Goal: Task Accomplishment & Management: Use online tool/utility

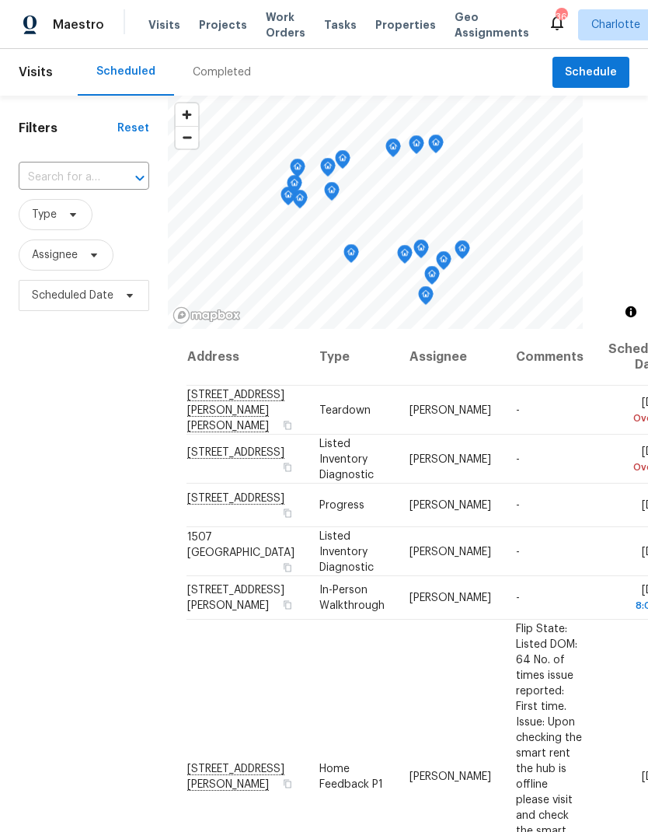
click at [266, 32] on span "Work Orders" at bounding box center [286, 24] width 40 height 31
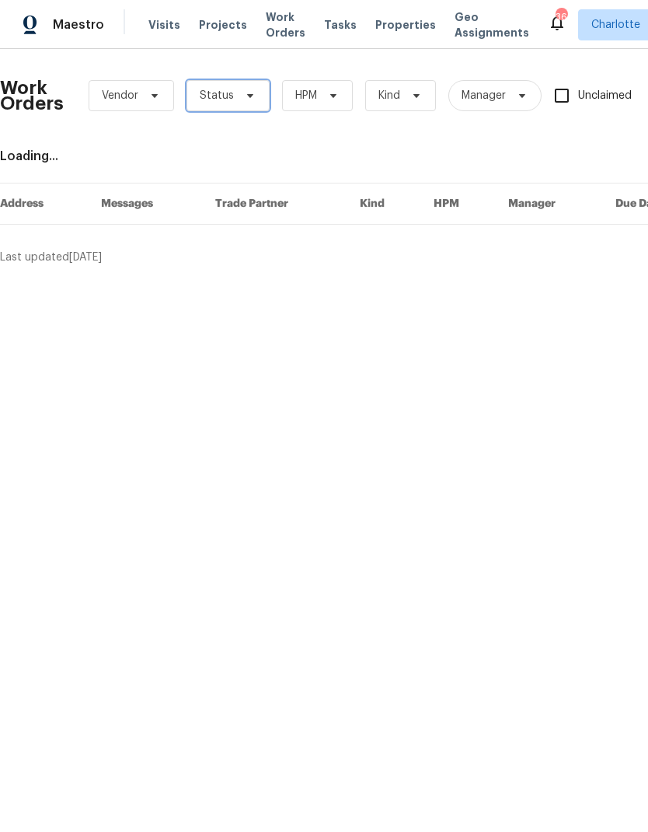
click at [244, 96] on icon at bounding box center [250, 95] width 12 height 12
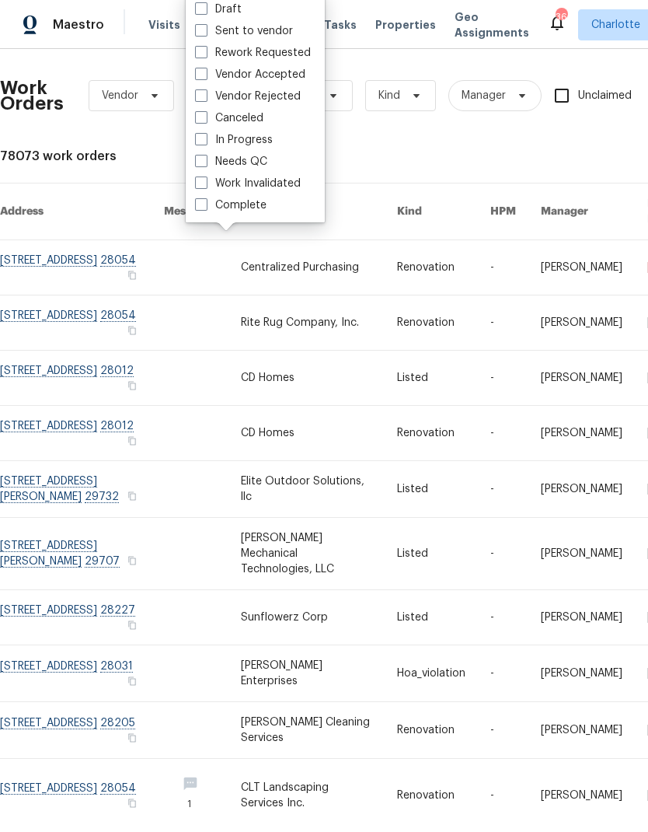
click at [209, 167] on label "Needs QC" at bounding box center [231, 162] width 72 height 16
click at [205, 164] on input "Needs QC" at bounding box center [200, 159] width 10 height 10
checkbox input "true"
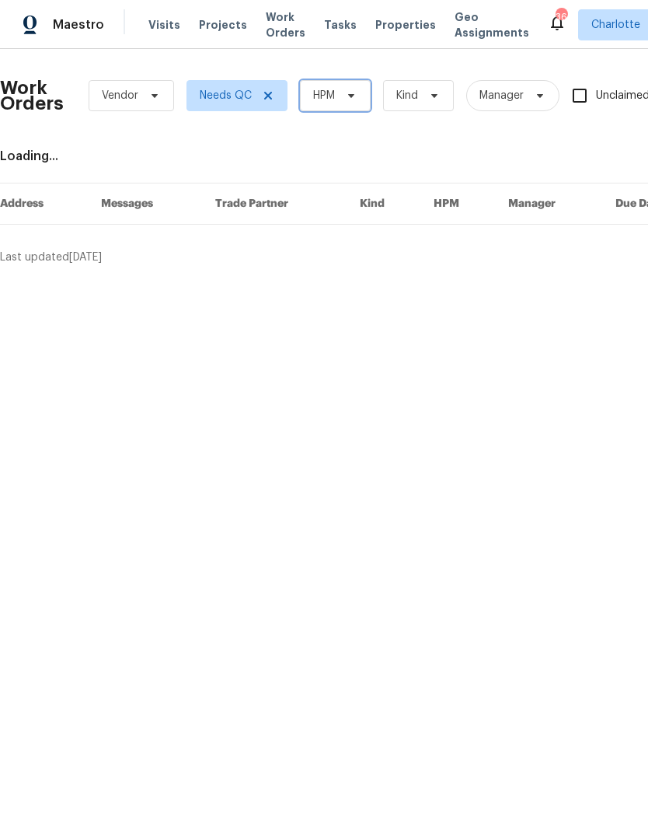
click at [354, 98] on icon at bounding box center [351, 95] width 12 height 12
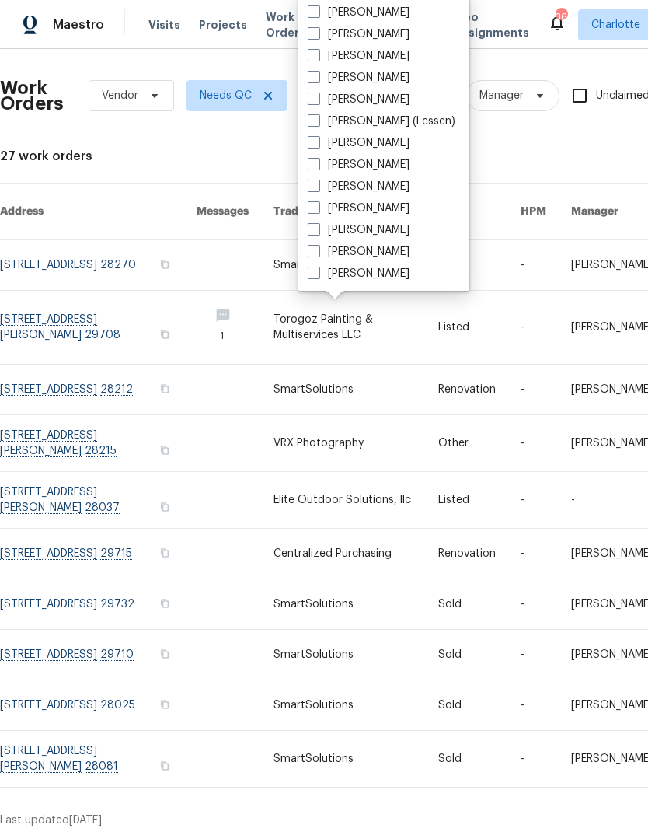
scroll to position [193, 0]
click at [368, 276] on label "[PERSON_NAME]" at bounding box center [359, 274] width 102 height 16
click at [318, 276] on input "[PERSON_NAME]" at bounding box center [313, 271] width 10 height 10
checkbox input "true"
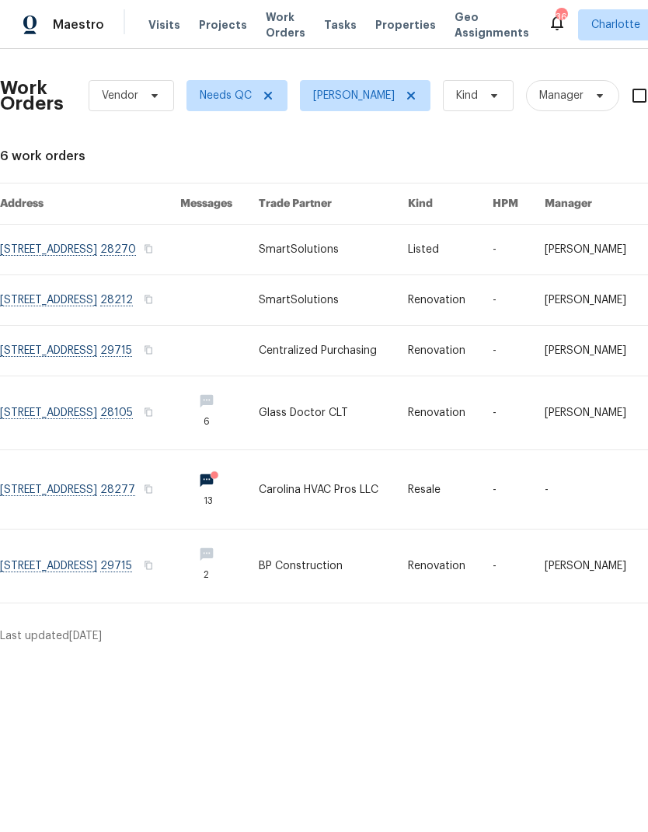
click at [155, 250] on link at bounding box center [90, 250] width 180 height 50
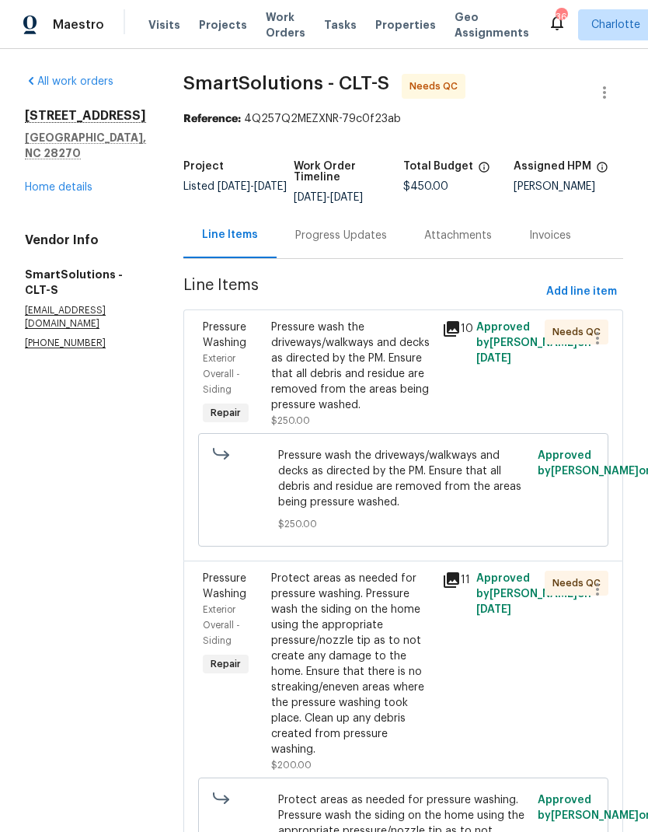
click at [82, 38] on div "Maestro" at bounding box center [52, 24] width 104 height 31
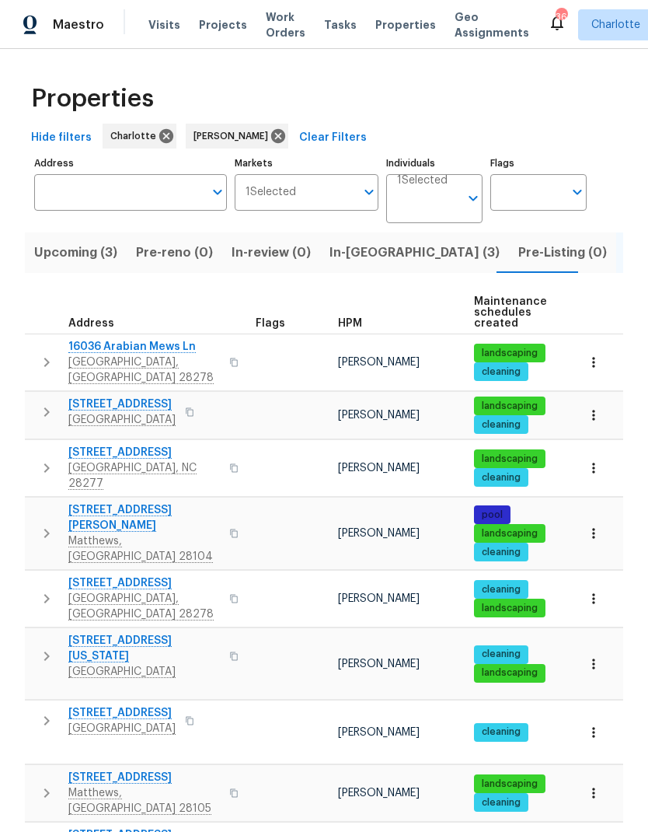
click at [364, 260] on span "In-[GEOGRAPHIC_DATA] (3)" at bounding box center [415, 253] width 170 height 22
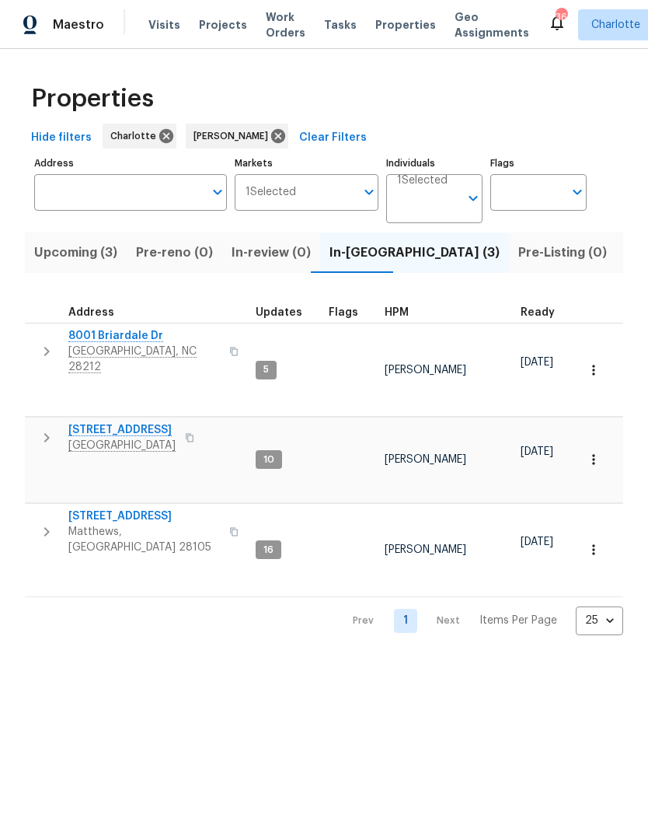
click at [145, 508] on span "[STREET_ADDRESS]" at bounding box center [144, 516] width 152 height 16
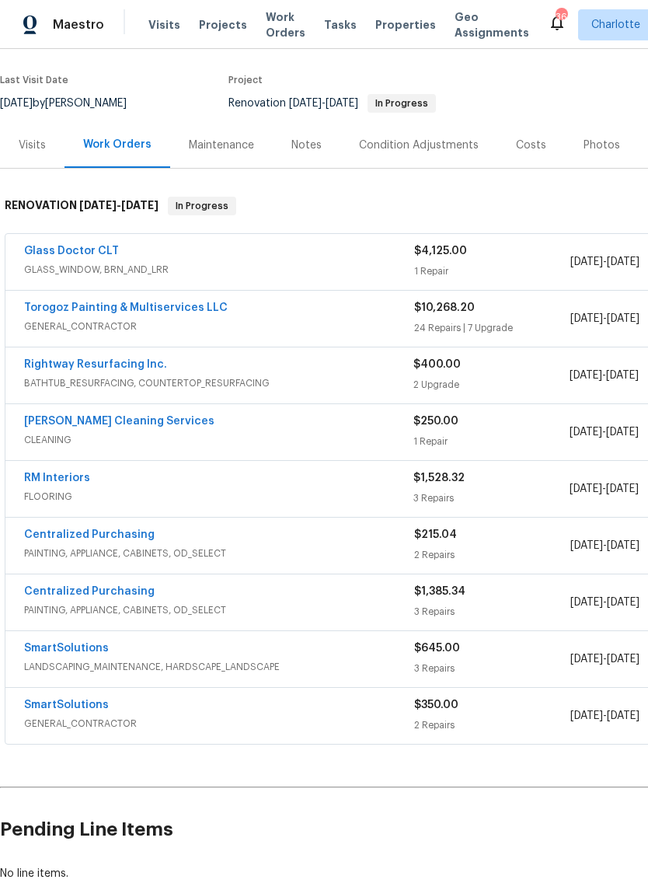
scroll to position [113, 0]
click at [71, 653] on link "SmartSolutions" at bounding box center [66, 648] width 85 height 11
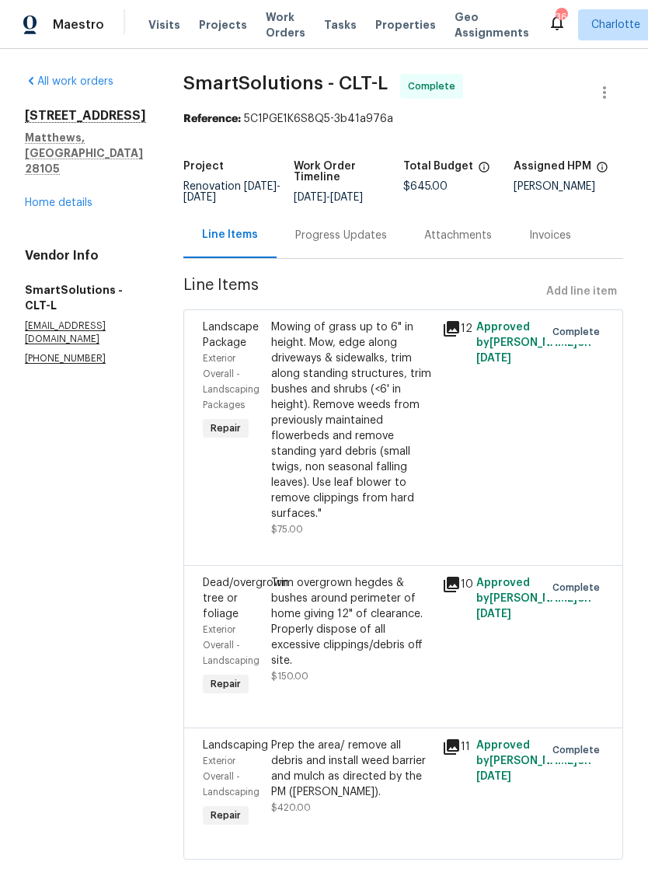
click at [358, 228] on div "Progress Updates" at bounding box center [341, 236] width 92 height 16
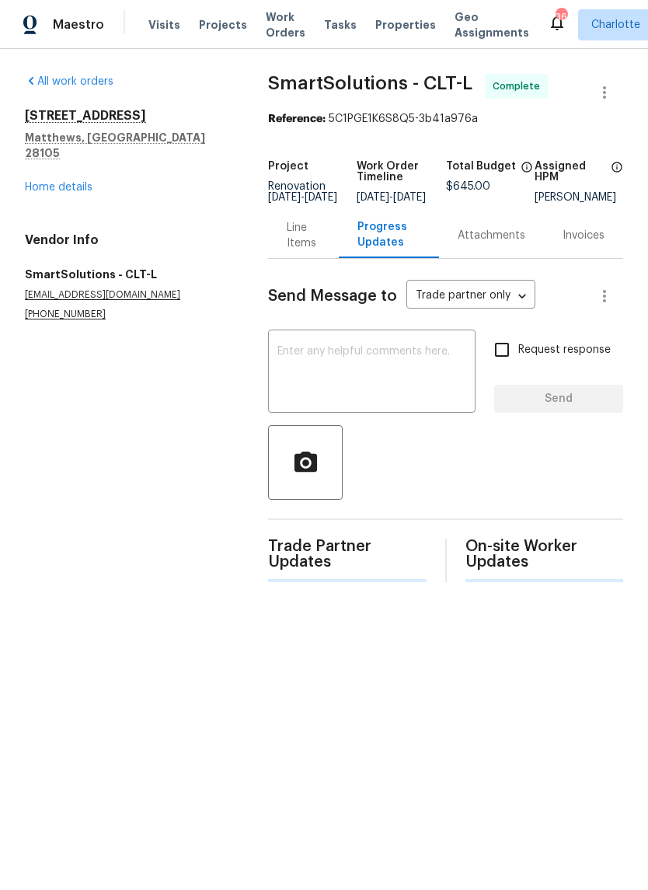
click at [365, 387] on textarea at bounding box center [371, 373] width 189 height 54
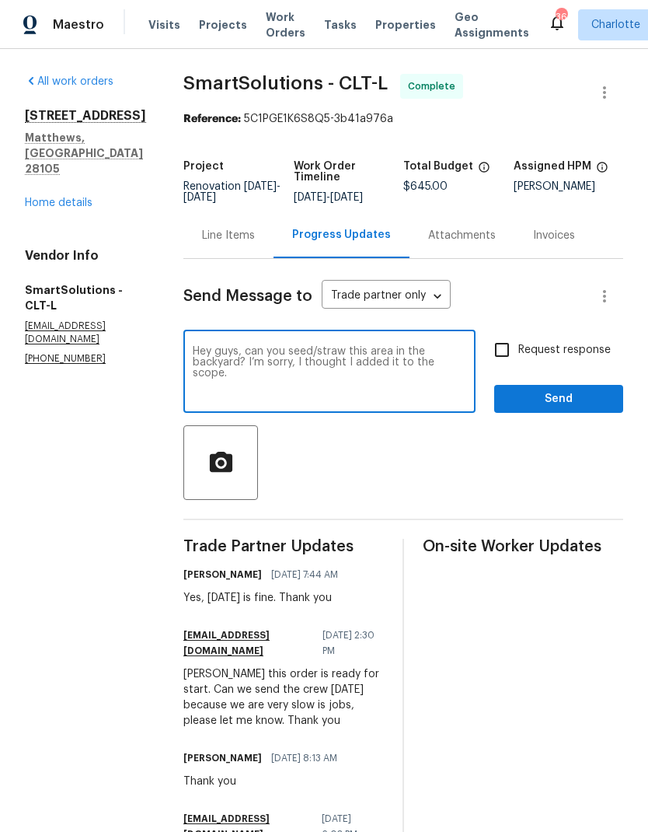
click at [374, 360] on textarea "Hey guys, can you seed/straw this area in the backyard? I’m sorry, I thought I …" at bounding box center [330, 373] width 274 height 54
click at [374, 359] on textarea "Hey guys, can you seed/straw this area in the backyard? I’m sorry, I thought I …" at bounding box center [330, 373] width 274 height 54
type textarea "Hey guys, can you seed/straw this area in the backyard? I’m sorry, I thought I …"
click at [246, 452] on span "button" at bounding box center [221, 462] width 50 height 27
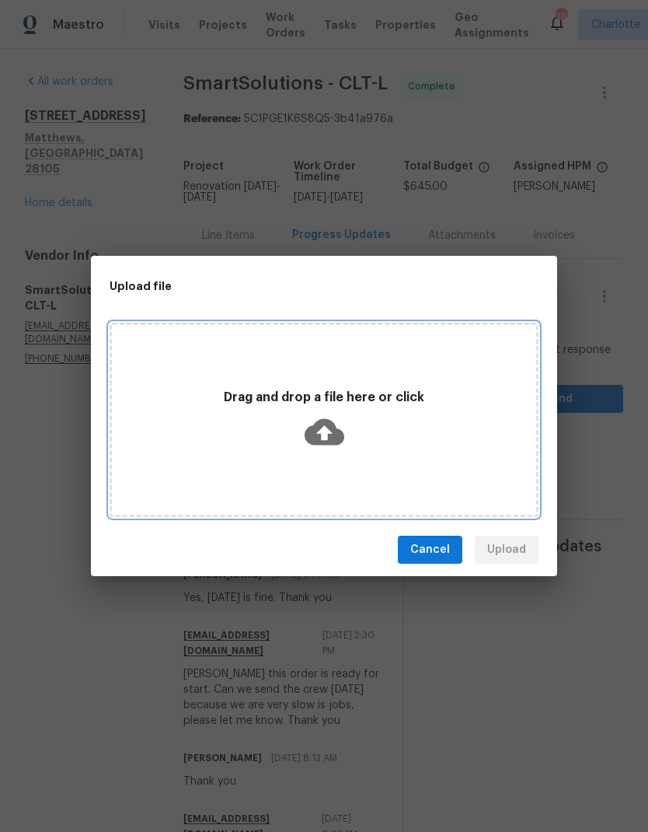
click at [329, 431] on icon at bounding box center [325, 432] width 40 height 40
